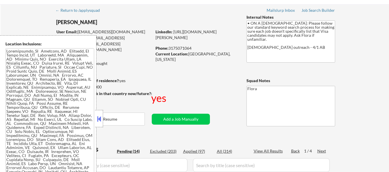
scroll to position [29, 0]
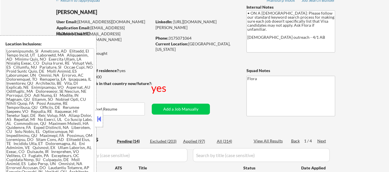
click at [100, 119] on button at bounding box center [99, 119] width 6 height 9
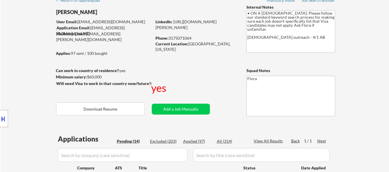
select select ""pending""
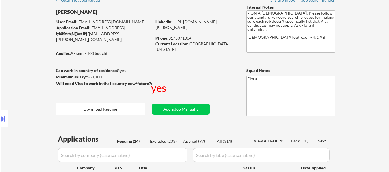
select select ""pending""
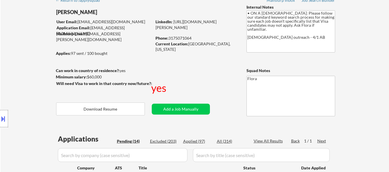
select select ""pending""
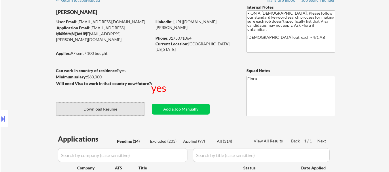
click at [117, 111] on button "Download Resume" at bounding box center [100, 109] width 89 height 13
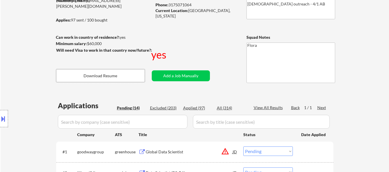
scroll to position [144, 0]
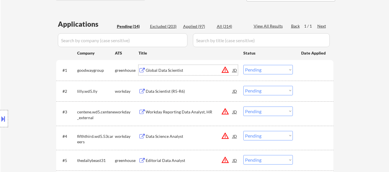
click at [169, 69] on div "Global Data Scientist" at bounding box center [189, 71] width 87 height 6
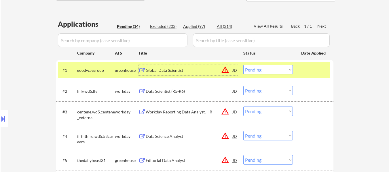
click at [184, 92] on div "Data Scientist (R5-R6)" at bounding box center [189, 92] width 87 height 6
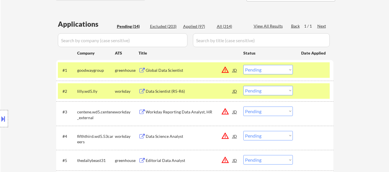
click at [254, 71] on select "Choose an option... Pending Applied Excluded (Questions) Excluded (Expired) Exc…" at bounding box center [268, 69] width 50 height 9
click at [243, 65] on select "Choose an option... Pending Applied Excluded (Questions) Excluded (Expired) Exc…" at bounding box center [268, 69] width 50 height 9
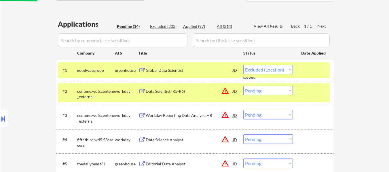
select select ""pending""
